Goal: Check status: Check status

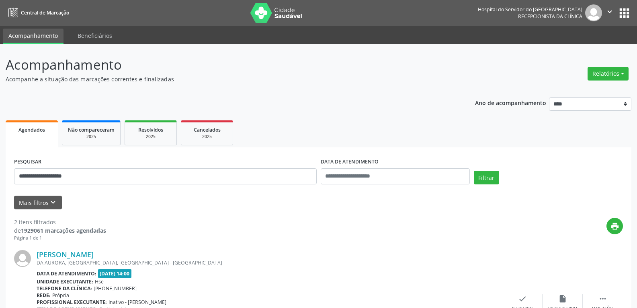
click at [281, 8] on img at bounding box center [277, 13] width 52 height 20
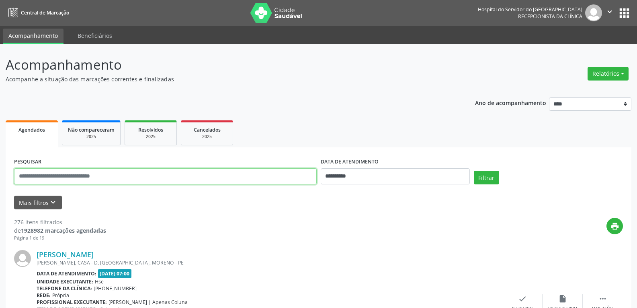
click at [112, 183] on input "text" at bounding box center [165, 176] width 303 height 16
paste input "**********"
type input "**********"
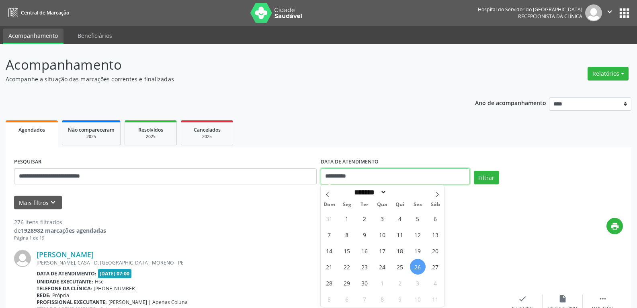
drag, startPoint x: 373, startPoint y: 177, endPoint x: 305, endPoint y: 177, distance: 67.6
click at [305, 177] on div "**********" at bounding box center [318, 173] width 613 height 34
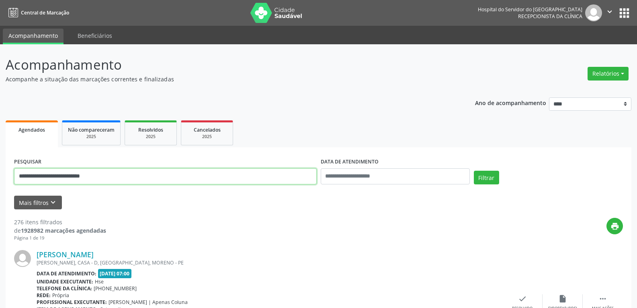
click at [303, 179] on input "**********" at bounding box center [165, 176] width 303 height 16
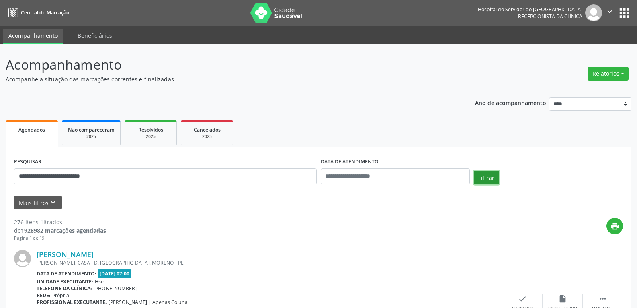
click at [484, 176] on button "Filtrar" at bounding box center [486, 178] width 25 height 14
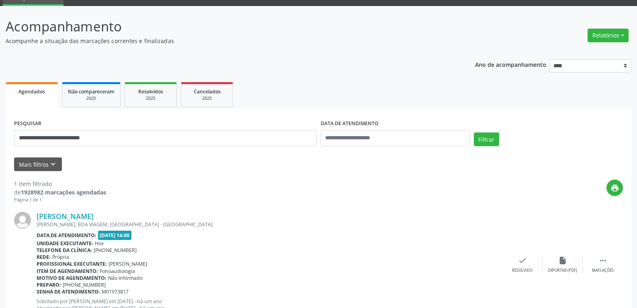
scroll to position [70, 0]
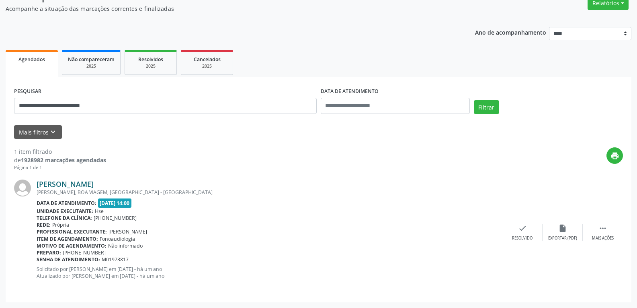
click at [91, 182] on link "Rosilda Rodrigues de Espindola" at bounding box center [65, 183] width 57 height 9
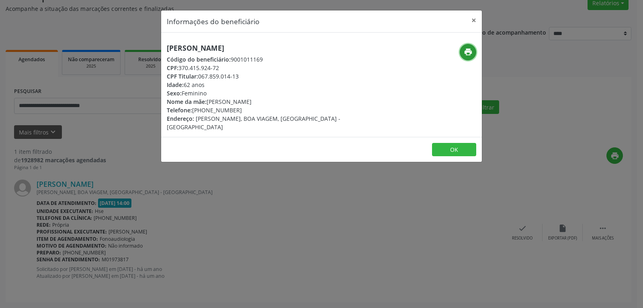
click at [471, 56] on icon "print" at bounding box center [468, 51] width 9 height 9
drag, startPoint x: 199, startPoint y: 76, endPoint x: 281, endPoint y: 76, distance: 82.4
click at [281, 76] on div "CPF Titular: 067.859.014-13" at bounding box center [268, 76] width 203 height 8
copy div "067.859.014-13"
drag, startPoint x: 194, startPoint y: 111, endPoint x: 243, endPoint y: 108, distance: 49.1
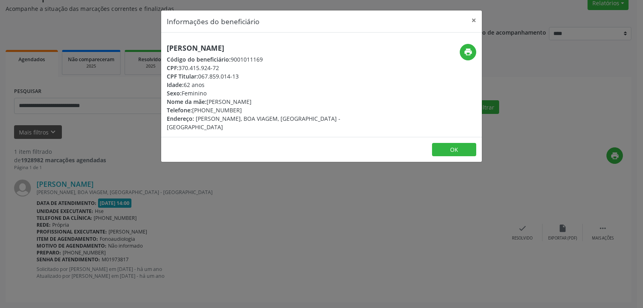
click at [243, 108] on div "Telefone: (87) 99644-7087" at bounding box center [268, 110] width 203 height 8
copy div "(87) 99644-7087"
click at [475, 17] on button "×" at bounding box center [474, 20] width 16 height 20
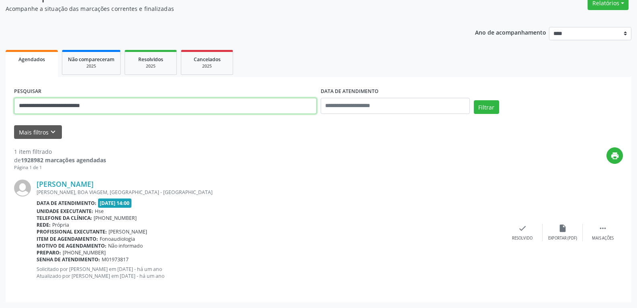
drag, startPoint x: 130, startPoint y: 104, endPoint x: 0, endPoint y: 102, distance: 130.3
click at [0, 102] on div "**********" at bounding box center [318, 141] width 637 height 334
click at [474, 100] on button "Filtrar" at bounding box center [486, 107] width 25 height 14
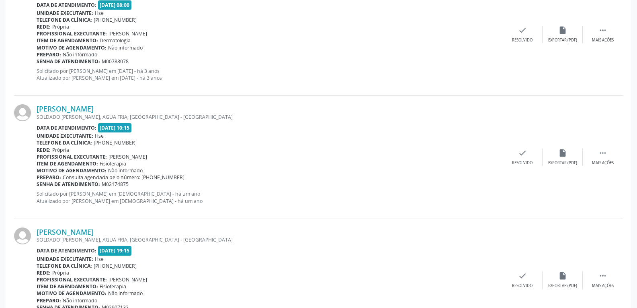
scroll to position [561, 0]
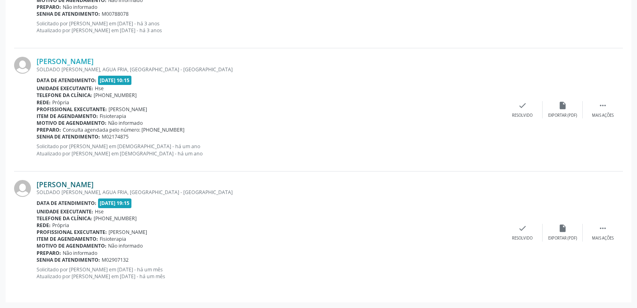
click at [73, 181] on link "Ruth Ramos da Silva Leite" at bounding box center [65, 184] width 57 height 9
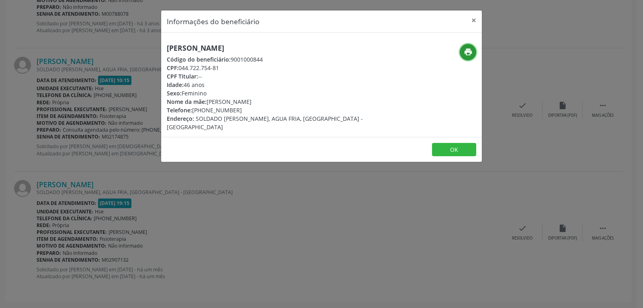
click at [471, 55] on icon "print" at bounding box center [468, 51] width 9 height 9
drag, startPoint x: 179, startPoint y: 68, endPoint x: 232, endPoint y: 70, distance: 52.3
click at [232, 70] on div "CPF: 044.722.754-81" at bounding box center [268, 68] width 203 height 8
copy div "044.722.754-81"
drag, startPoint x: 209, startPoint y: 108, endPoint x: 237, endPoint y: 107, distance: 27.8
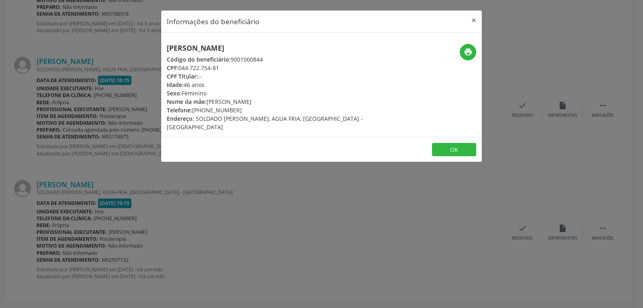
click at [237, 107] on div "Telefone: (81) 98817-5518" at bounding box center [268, 110] width 203 height 8
copy div "98817-5518"
drag, startPoint x: 474, startPoint y: 19, endPoint x: 463, endPoint y: 6, distance: 16.8
click at [474, 19] on button "×" at bounding box center [474, 20] width 16 height 20
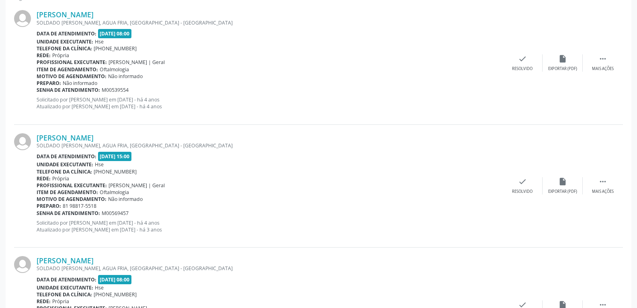
scroll to position [0, 0]
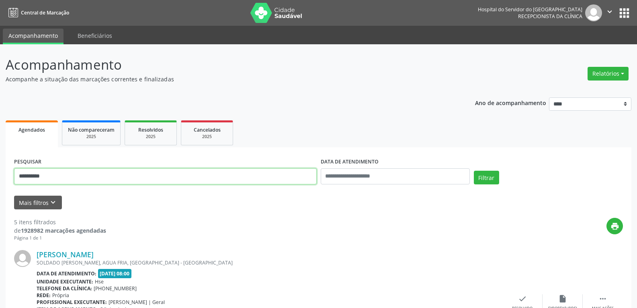
drag, startPoint x: 49, startPoint y: 176, endPoint x: 0, endPoint y: 169, distance: 49.7
click at [474, 171] on button "Filtrar" at bounding box center [486, 178] width 25 height 14
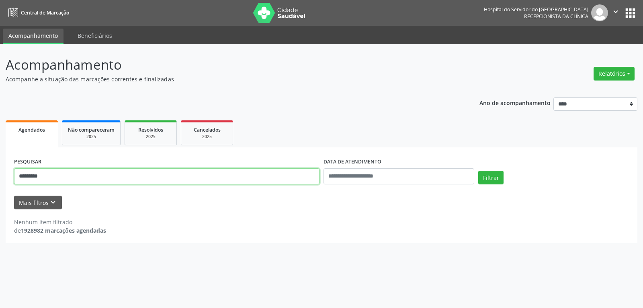
drag, startPoint x: 43, startPoint y: 176, endPoint x: 61, endPoint y: 176, distance: 17.7
click at [61, 176] on input "*********" at bounding box center [167, 176] width 306 height 16
type input "**********"
click at [479, 171] on button "Filtrar" at bounding box center [491, 178] width 25 height 14
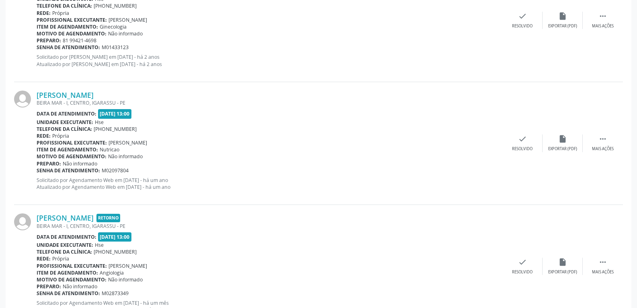
scroll to position [685, 0]
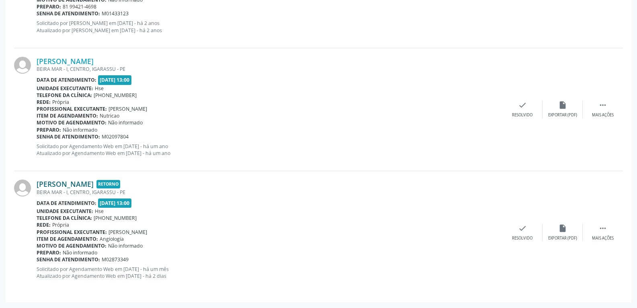
click at [90, 183] on link "Monique Fraga de Oliveira Cunha" at bounding box center [65, 183] width 57 height 9
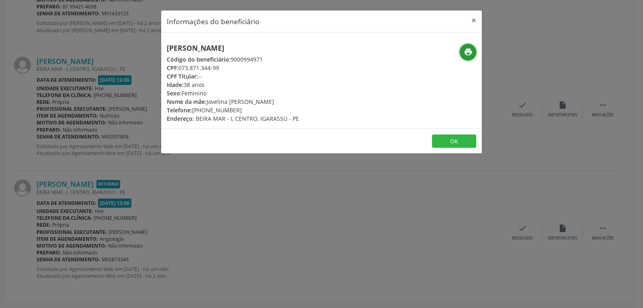
click at [463, 52] on button "print" at bounding box center [468, 52] width 16 height 16
drag, startPoint x: 178, startPoint y: 68, endPoint x: 245, endPoint y: 68, distance: 66.8
click at [245, 68] on div "CPF: 073.871.344-99" at bounding box center [233, 68] width 132 height 8
copy div "073.871.344-99"
drag, startPoint x: 227, startPoint y: 109, endPoint x: 257, endPoint y: 109, distance: 30.2
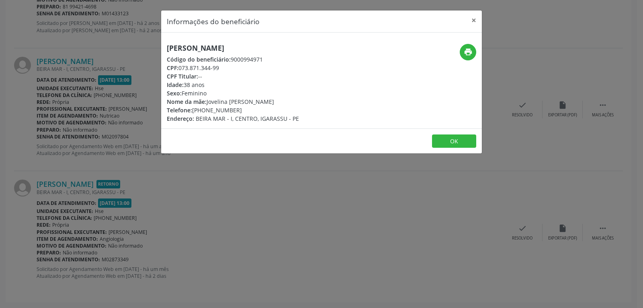
click at [257, 109] on div "Telefone: (81) 99421-4698" at bounding box center [233, 110] width 132 height 8
copy div "99421-4698"
click at [471, 18] on button "×" at bounding box center [474, 20] width 16 height 20
